Goal: Communication & Community: Answer question/provide support

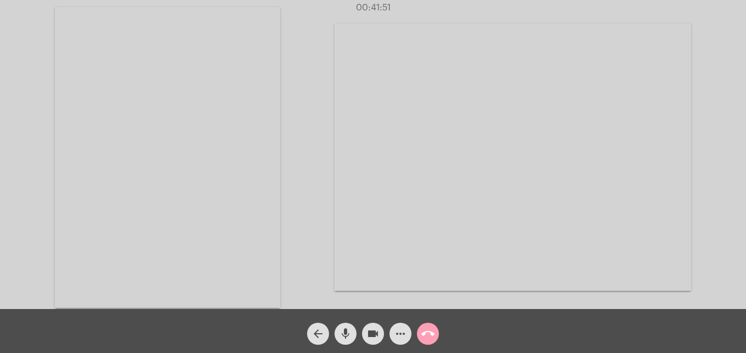
click at [426, 333] on mat-icon "call_end" at bounding box center [427, 333] width 13 height 13
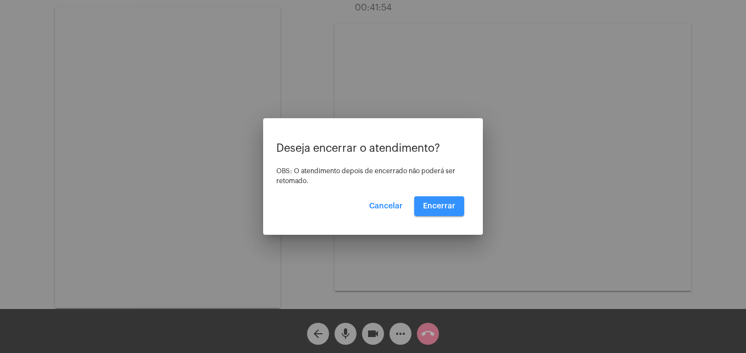
click at [440, 202] on span "Encerrar" at bounding box center [439, 206] width 32 height 8
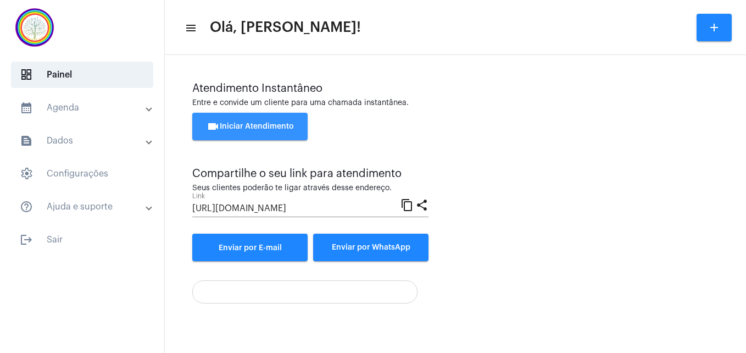
click at [275, 126] on span "videocam Iniciar Atendimento" at bounding box center [250, 127] width 87 height 8
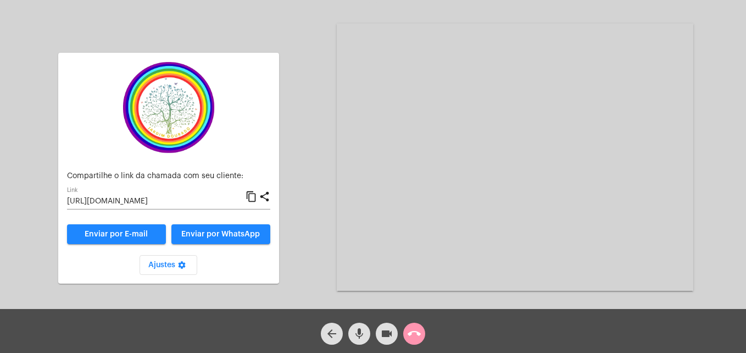
click at [251, 197] on mat-icon "content_copy" at bounding box center [252, 196] width 12 height 13
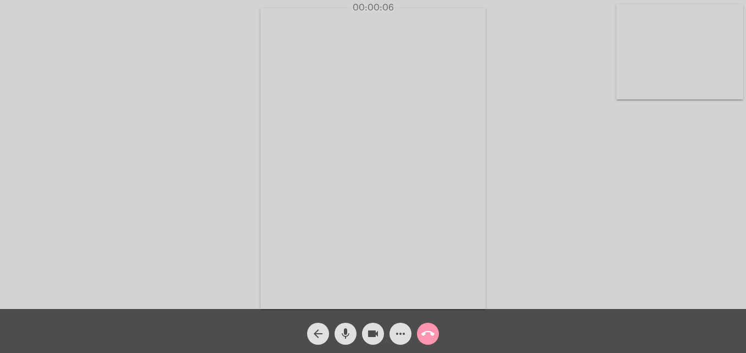
click at [635, 81] on video at bounding box center [680, 51] width 127 height 95
click at [282, 293] on video at bounding box center [473, 157] width 401 height 301
